Goal: Information Seeking & Learning: Learn about a topic

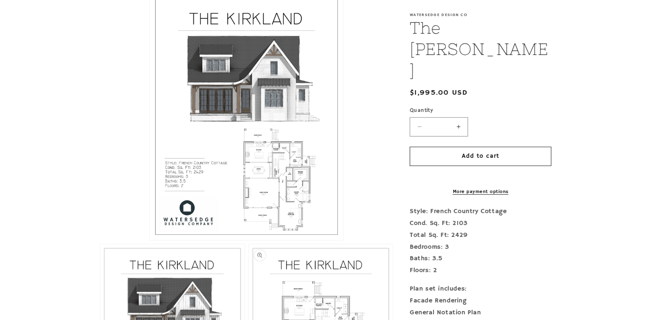
scroll to position [369, 0]
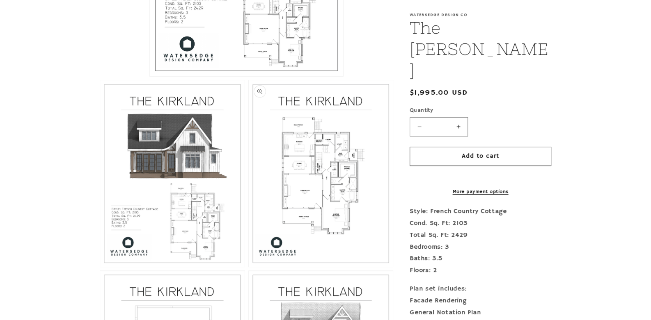
click at [249, 267] on button "Open media 3 in modal" at bounding box center [249, 267] width 0 height 0
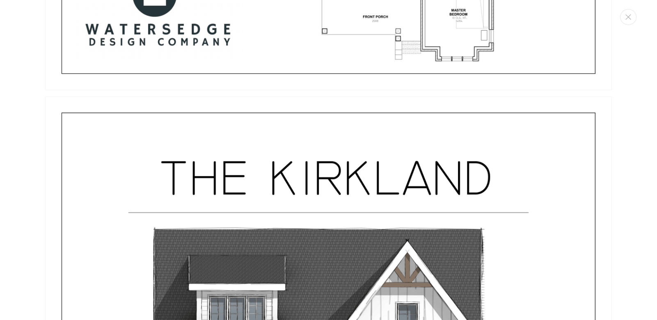
scroll to position [628, 0]
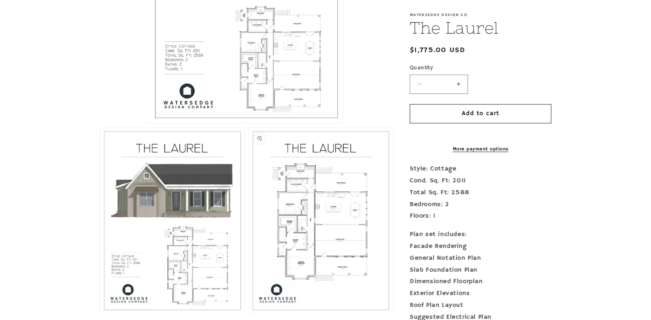
scroll to position [328, 0]
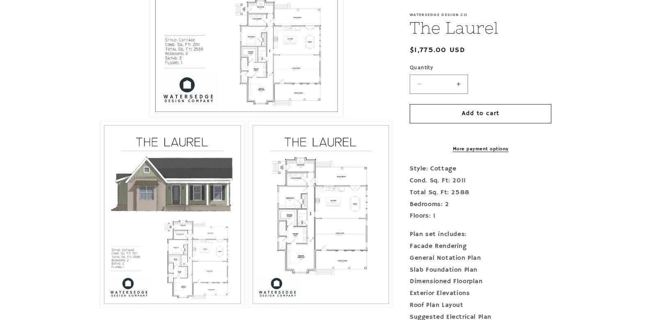
click at [249, 308] on button "Open media 3 in modal" at bounding box center [249, 308] width 0 height 0
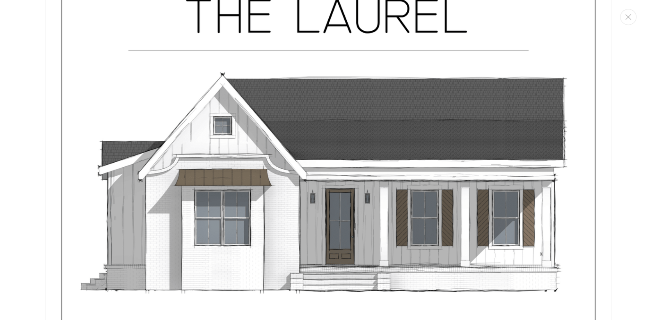
scroll to position [0, 0]
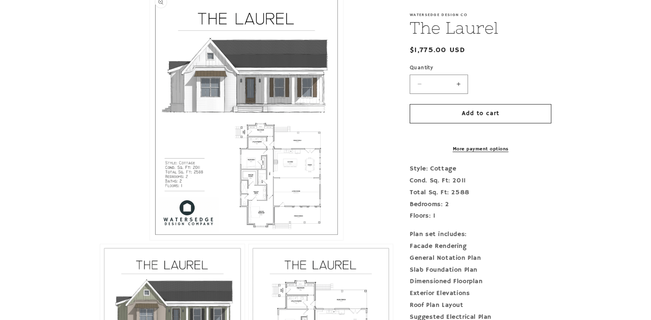
scroll to position [246, 0]
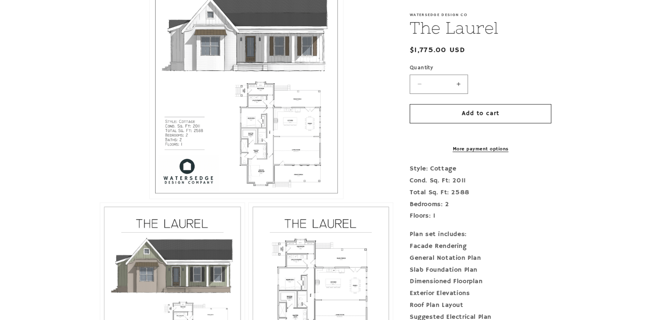
click at [150, 199] on button "Open media 1 in modal" at bounding box center [150, 199] width 0 height 0
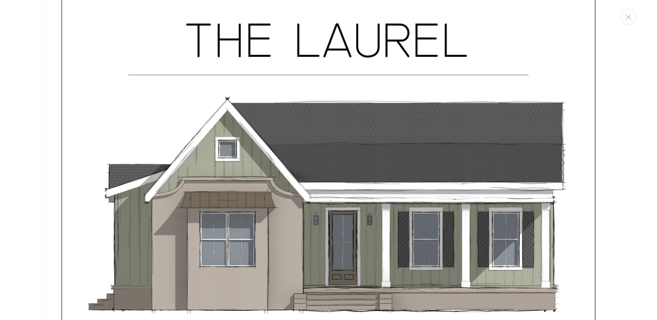
scroll to position [738, 0]
